Goal: Task Accomplishment & Management: Manage account settings

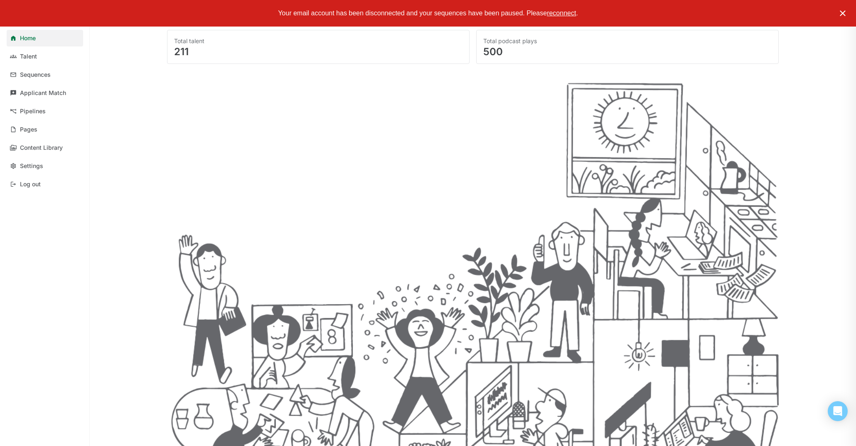
click at [842, 14] on img at bounding box center [842, 13] width 10 height 10
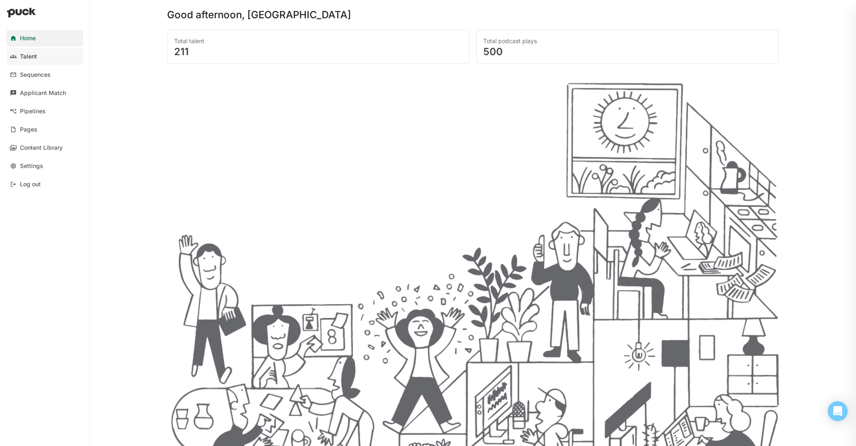
click at [33, 59] on div "Talent" at bounding box center [28, 56] width 17 height 7
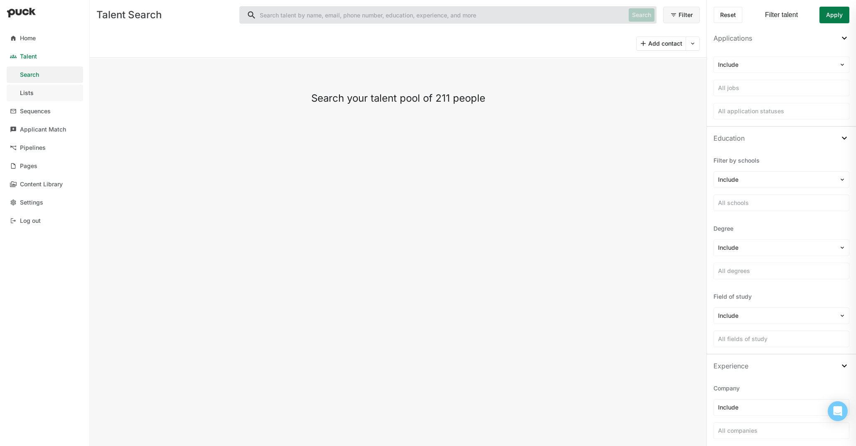
click at [44, 89] on link "Lists" at bounding box center [45, 93] width 76 height 17
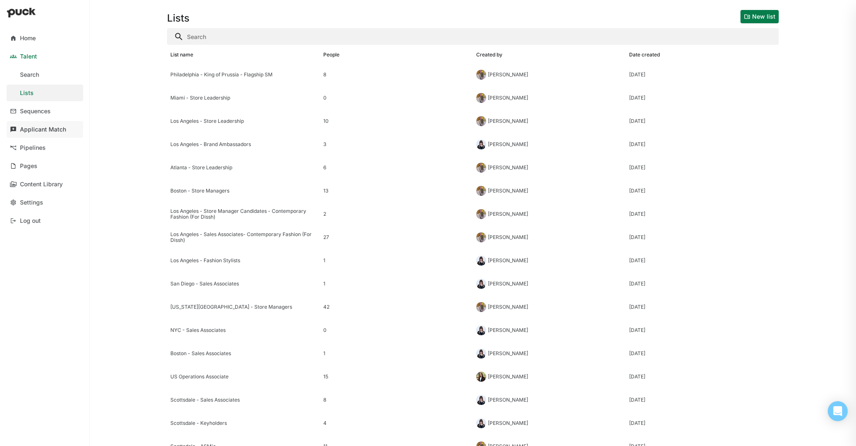
click at [40, 133] on link "Applicant Match" at bounding box center [45, 129] width 76 height 17
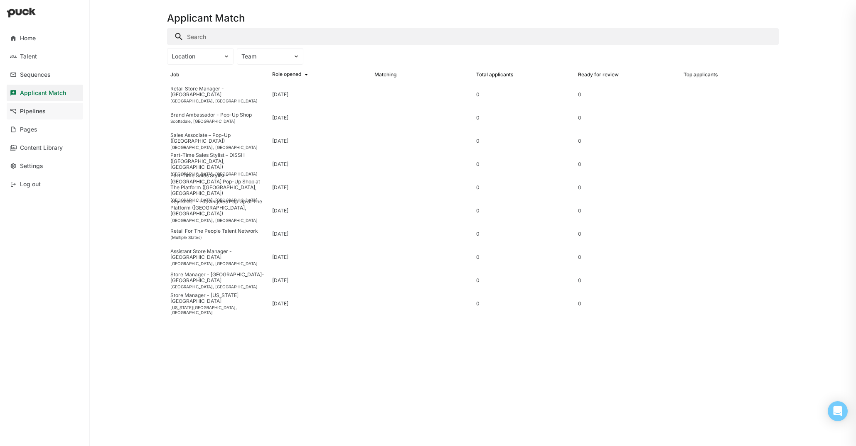
click at [44, 114] on div "Pipelines" at bounding box center [33, 111] width 26 height 7
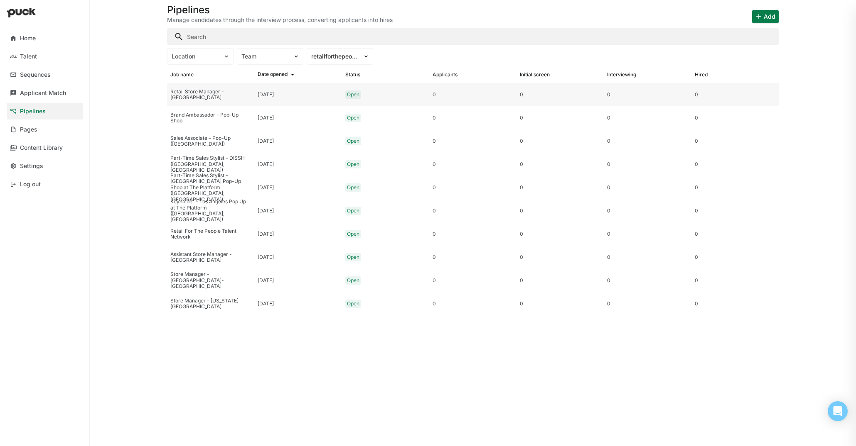
click at [216, 93] on div "Retail Store Manager - [GEOGRAPHIC_DATA]" at bounding box center [210, 95] width 81 height 12
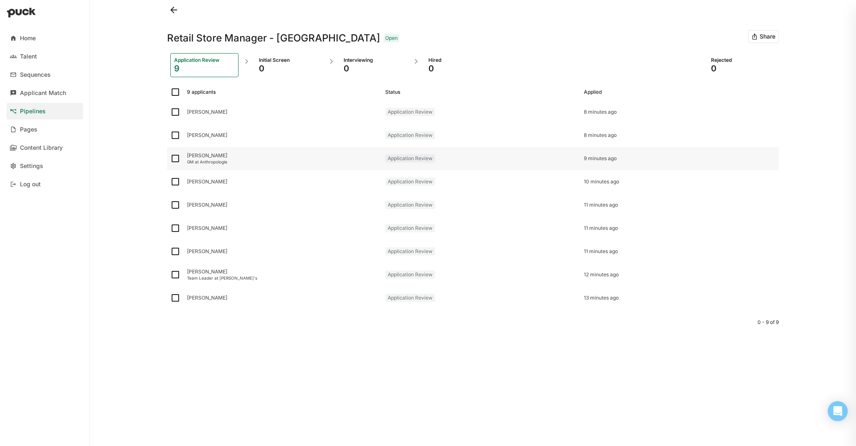
click at [276, 162] on div "GM at Anthropologie" at bounding box center [282, 161] width 191 height 5
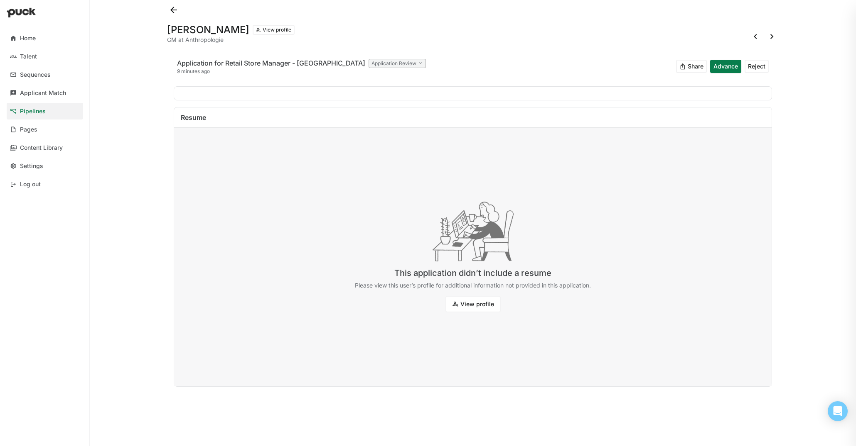
click at [172, 9] on button at bounding box center [173, 9] width 13 height 13
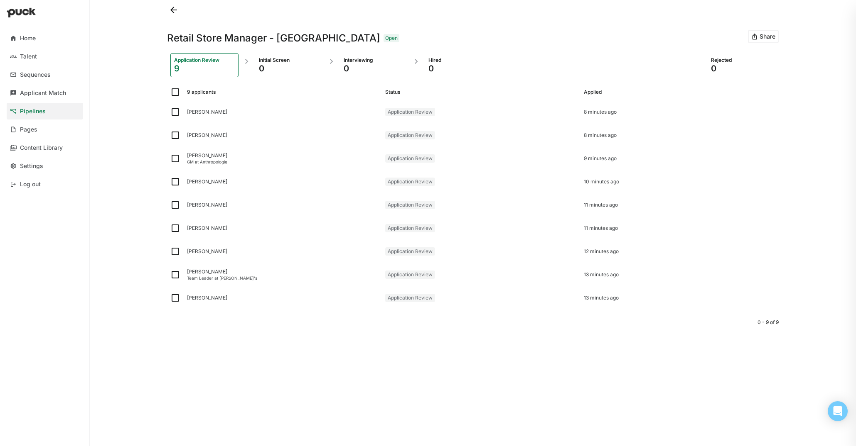
click at [213, 65] on div "9" at bounding box center [204, 69] width 61 height 10
click at [290, 67] on div "0" at bounding box center [289, 69] width 61 height 10
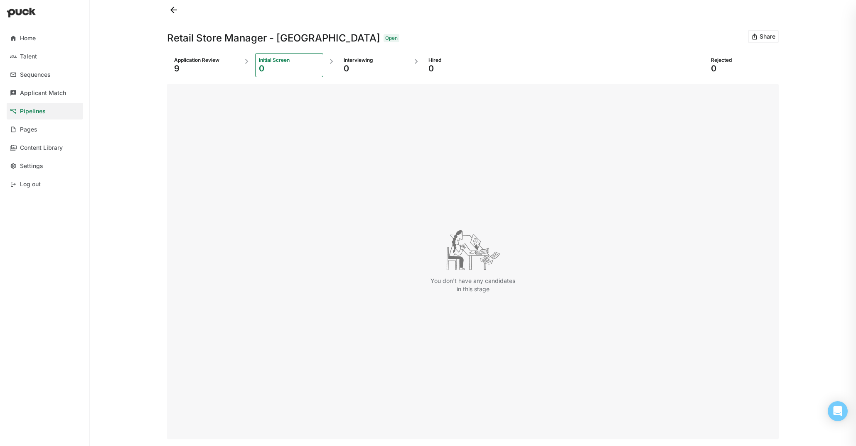
click at [213, 64] on div "9" at bounding box center [204, 69] width 61 height 10
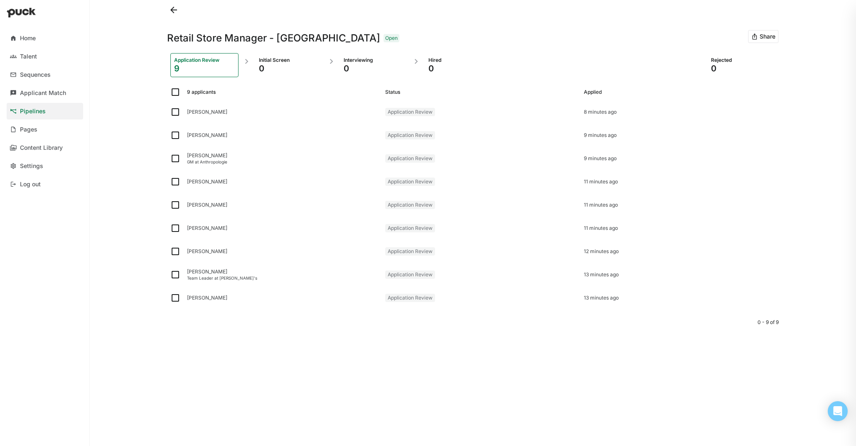
click at [175, 11] on button at bounding box center [173, 9] width 13 height 13
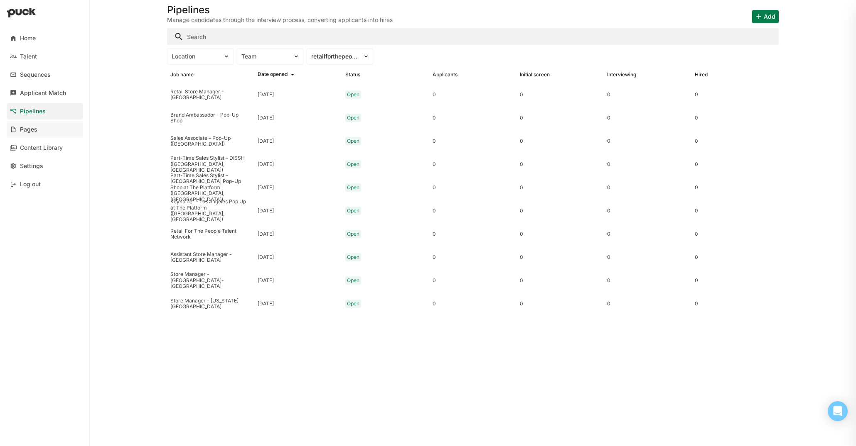
click at [39, 130] on link "Pages" at bounding box center [45, 129] width 76 height 17
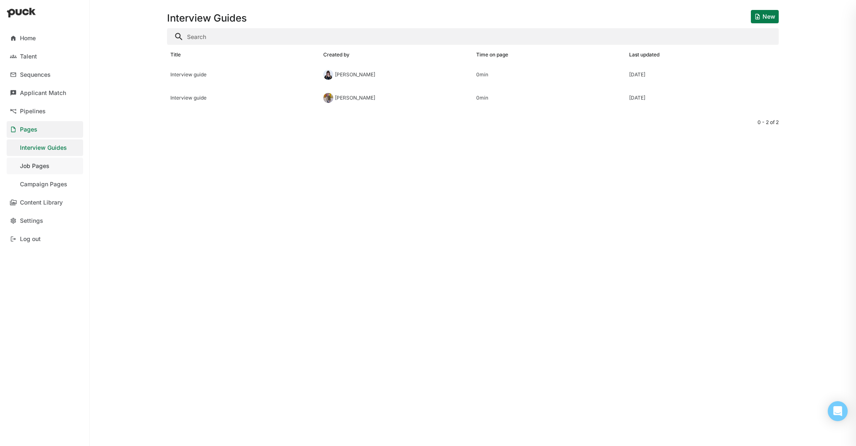
click at [62, 170] on link "Job Pages" at bounding box center [45, 166] width 76 height 17
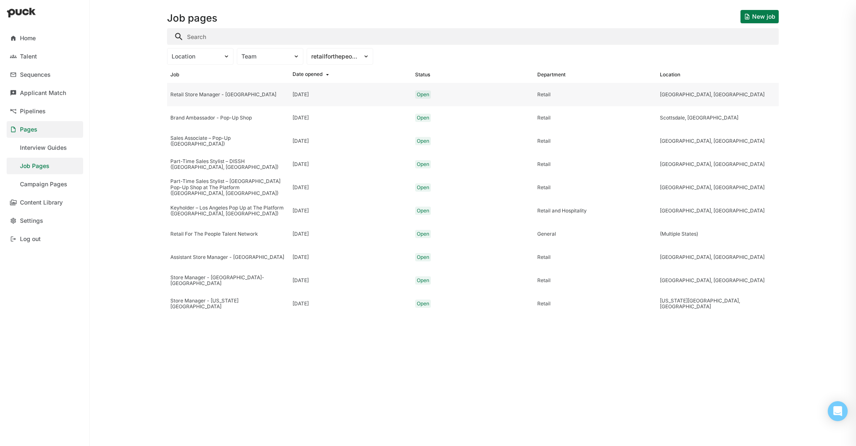
click at [227, 100] on div "Retail Store Manager - [GEOGRAPHIC_DATA]" at bounding box center [228, 94] width 122 height 23
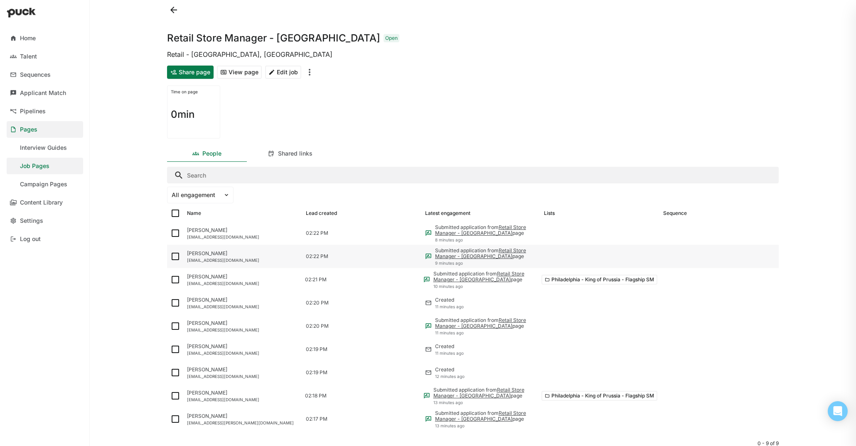
scroll to position [29, 0]
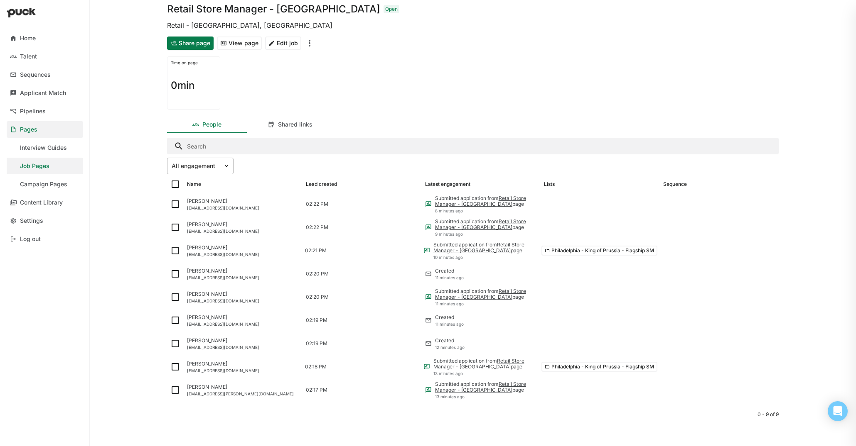
click at [221, 171] on div "All engagement" at bounding box center [195, 166] width 56 height 12
click at [204, 203] on div "Visits" at bounding box center [200, 207] width 66 height 17
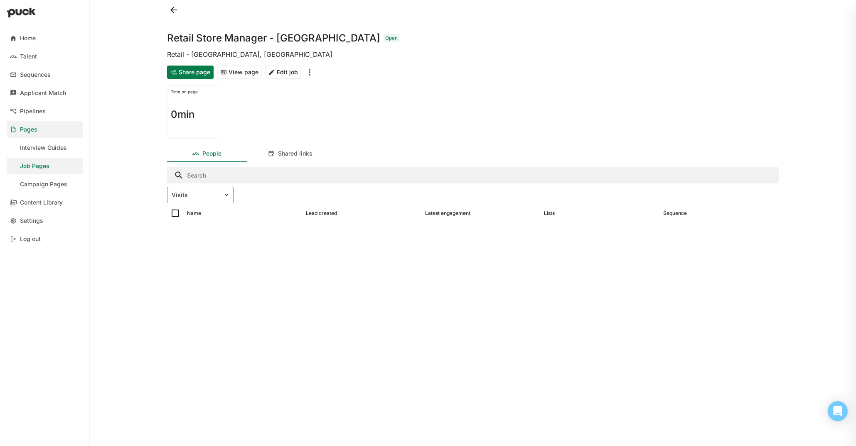
click at [208, 190] on div "Visits" at bounding box center [195, 195] width 56 height 12
click at [210, 223] on div "All engagement" at bounding box center [200, 218] width 66 height 17
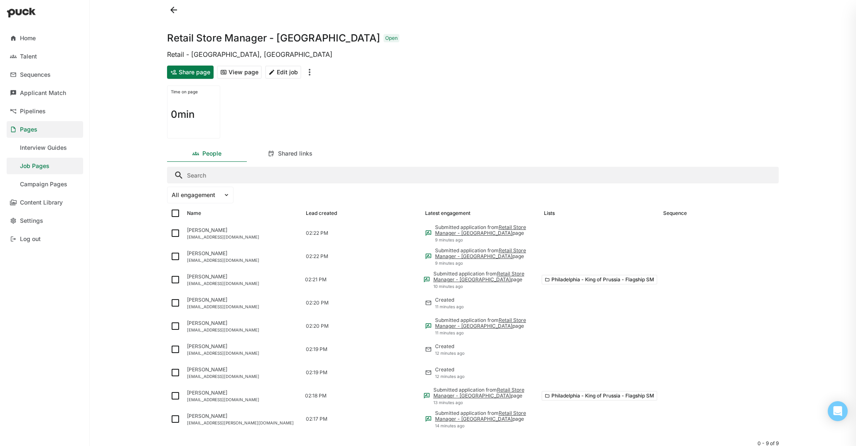
click at [172, 10] on button at bounding box center [173, 9] width 13 height 13
